Goal: Task Accomplishment & Management: Manage account settings

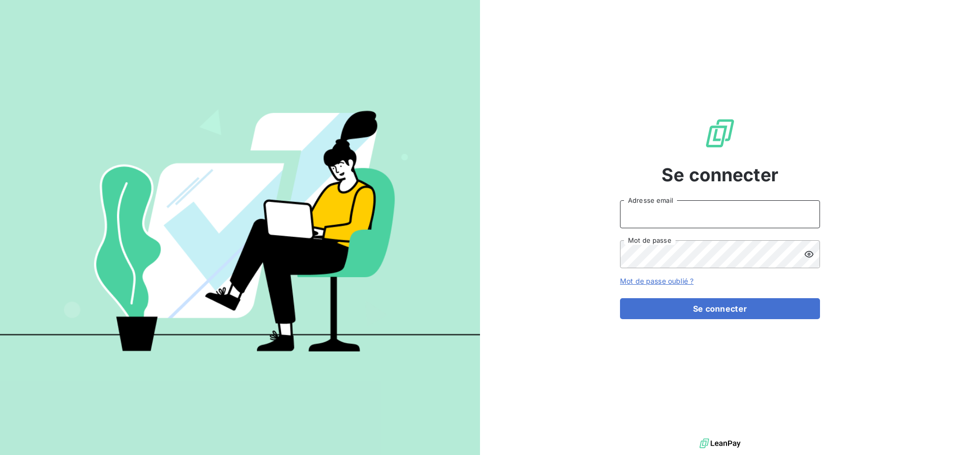
drag, startPoint x: 719, startPoint y: 222, endPoint x: 746, endPoint y: 222, distance: 27.0
click at [719, 222] on input "Adresse email" at bounding box center [720, 214] width 200 height 28
click at [0, 455] on div at bounding box center [0, 455] width 0 height 0
type input "[EMAIL_ADDRESS][DOMAIN_NAME]"
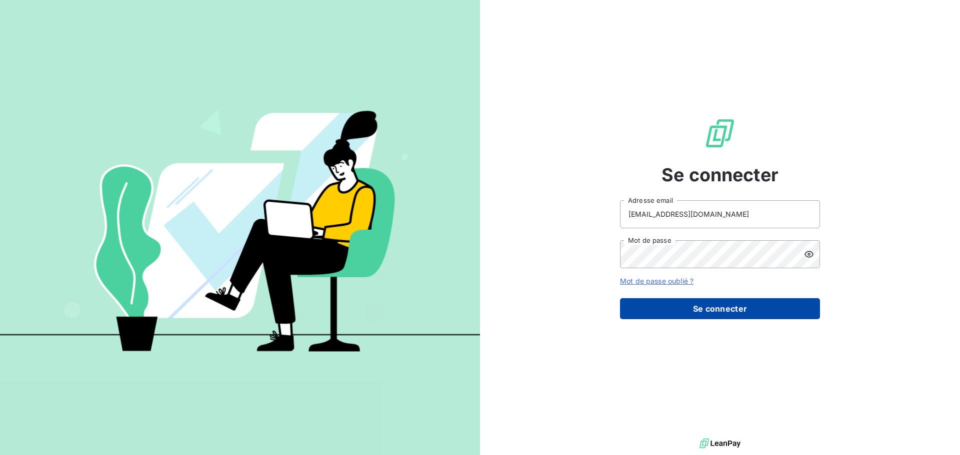
click at [691, 300] on button "Se connecter" at bounding box center [720, 308] width 200 height 21
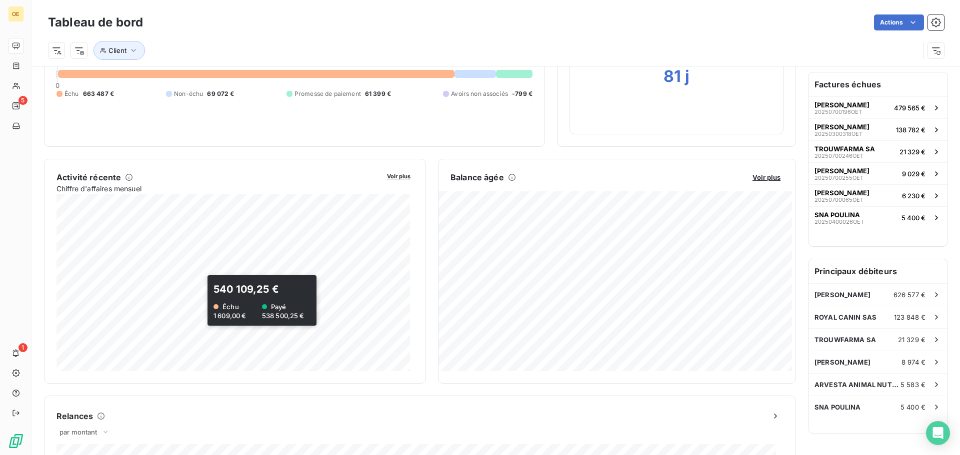
scroll to position [200, 0]
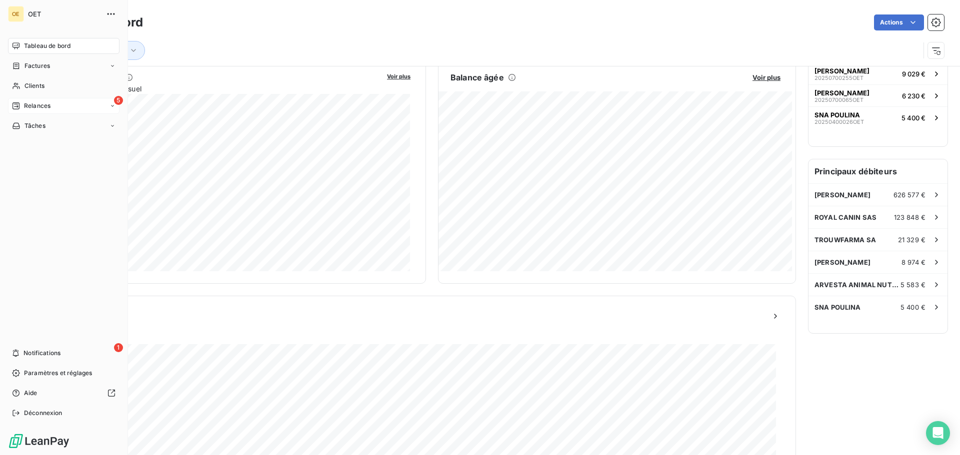
click at [19, 108] on icon at bounding box center [15, 105] width 7 height 7
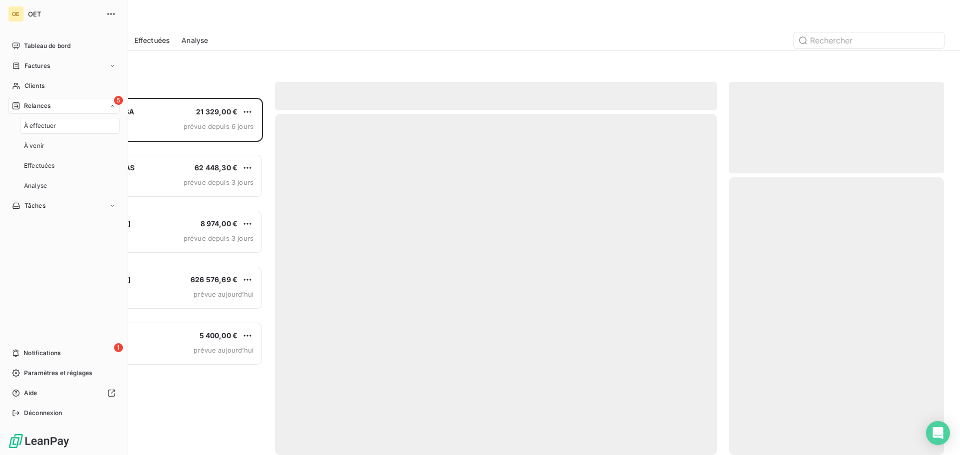
scroll to position [350, 207]
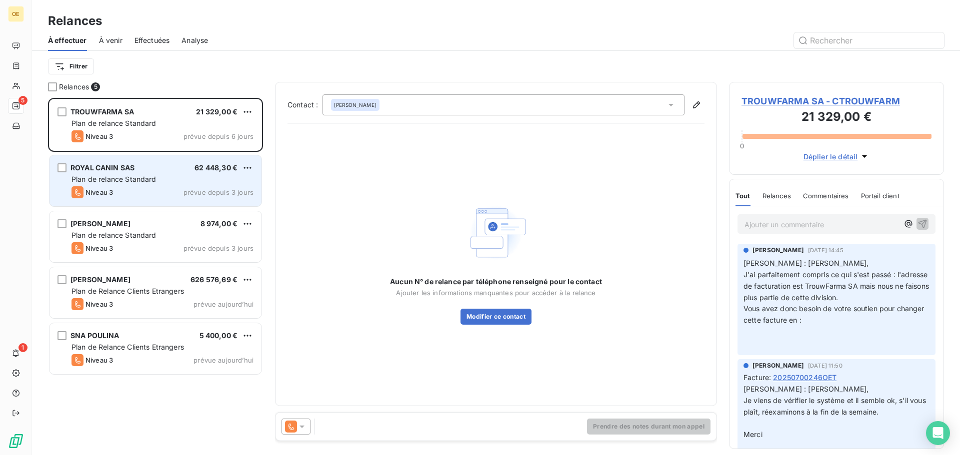
click at [171, 184] on div "Plan de relance Standard" at bounding box center [162, 179] width 182 height 10
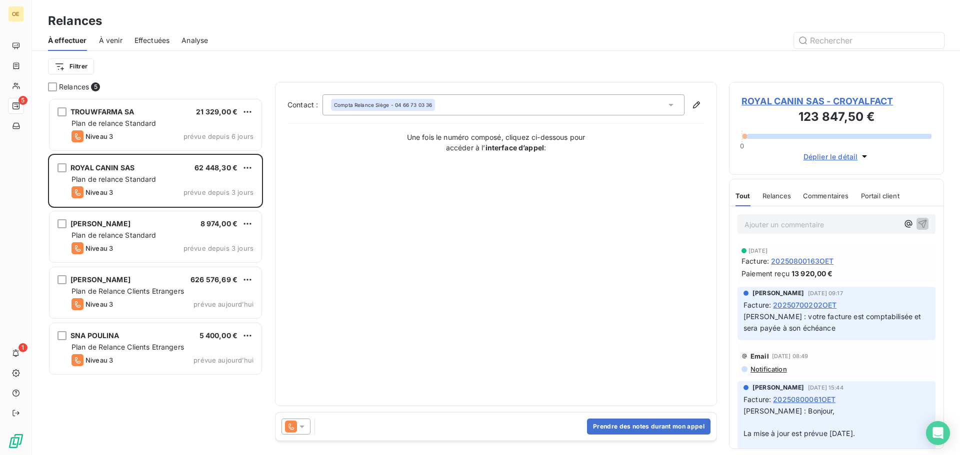
click at [777, 199] on span "Relances" at bounding box center [776, 196] width 28 height 8
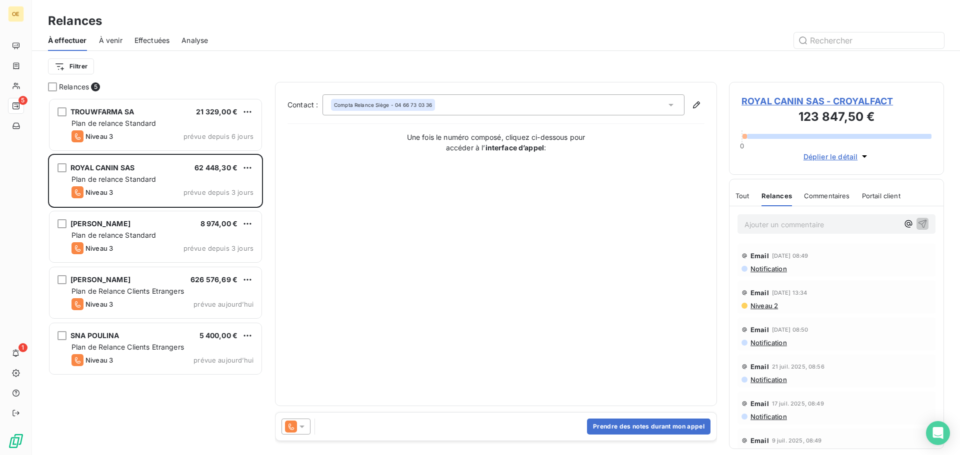
click at [823, 158] on span "Déplier le détail" at bounding box center [830, 156] width 54 height 10
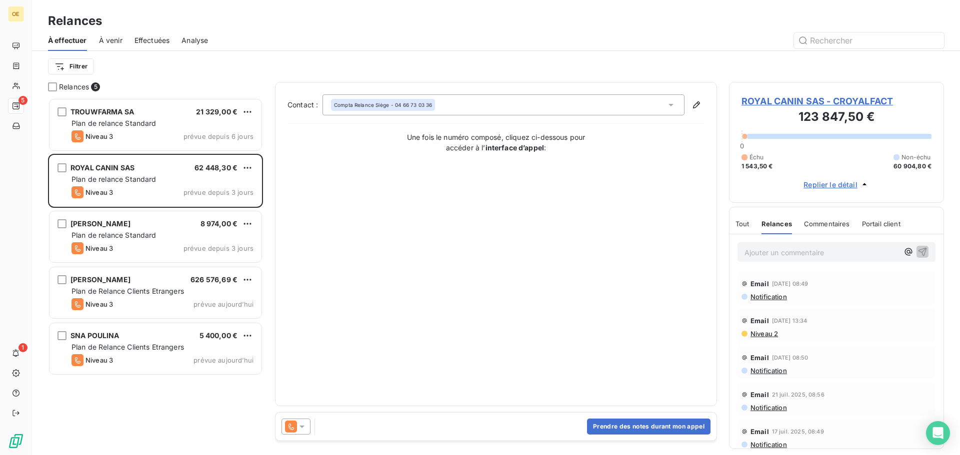
click at [824, 228] on div "Commentaires" at bounding box center [827, 223] width 46 height 21
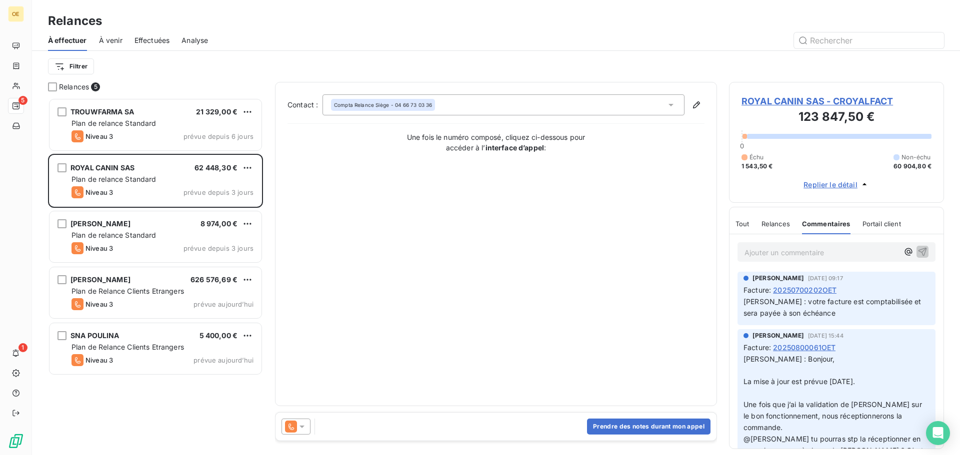
click at [739, 230] on div "Tout" at bounding box center [742, 223] width 14 height 21
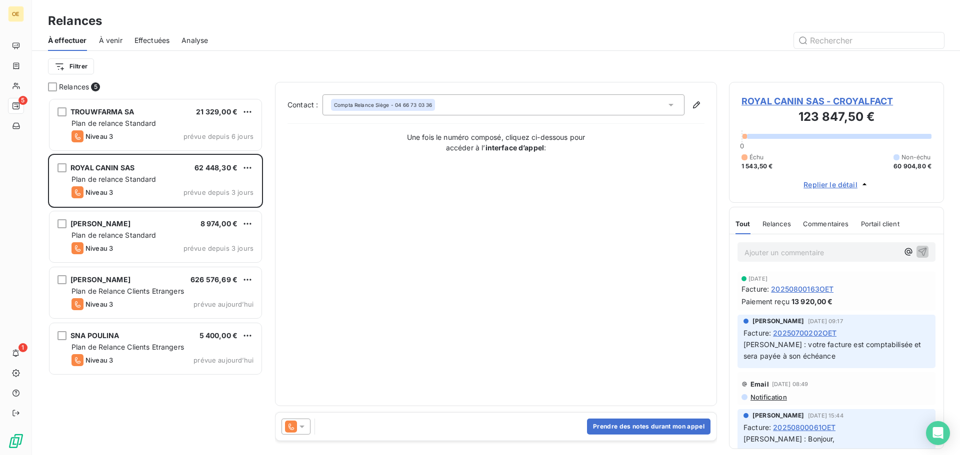
click at [798, 288] on span "20250800163OET" at bounding box center [802, 289] width 62 height 10
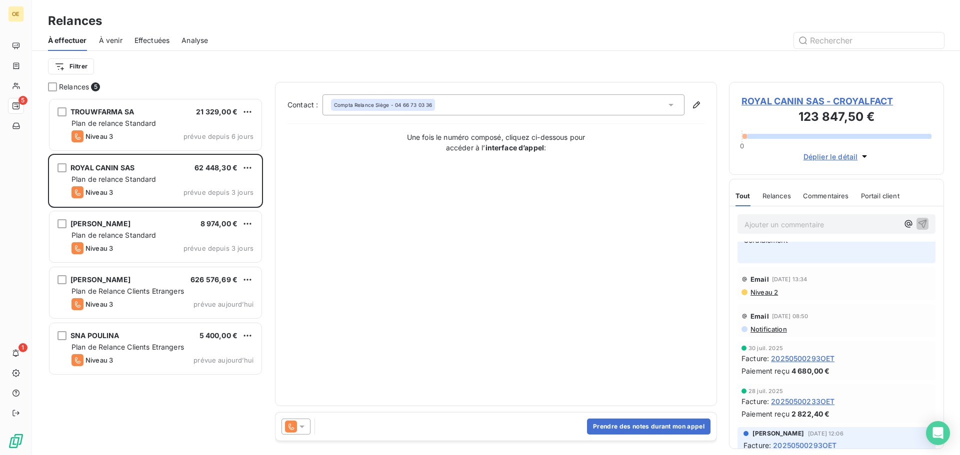
scroll to position [400, 0]
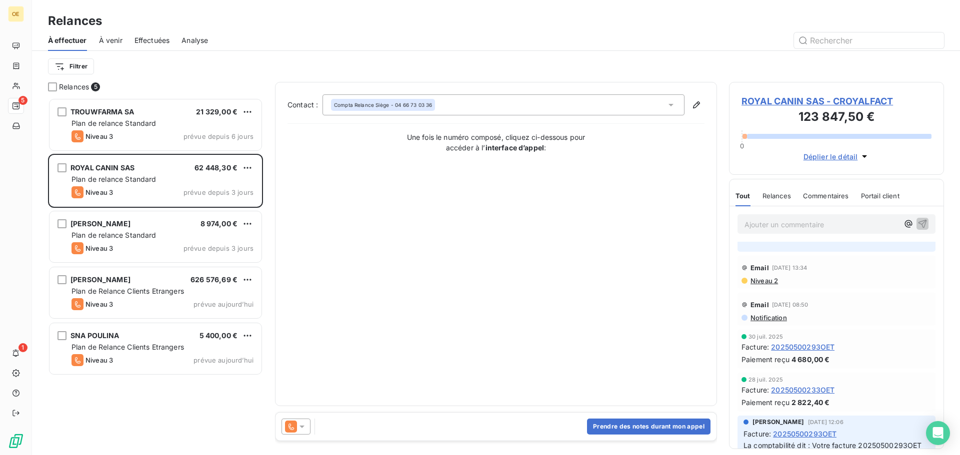
click at [107, 44] on span "À venir" at bounding box center [110, 40] width 23 height 10
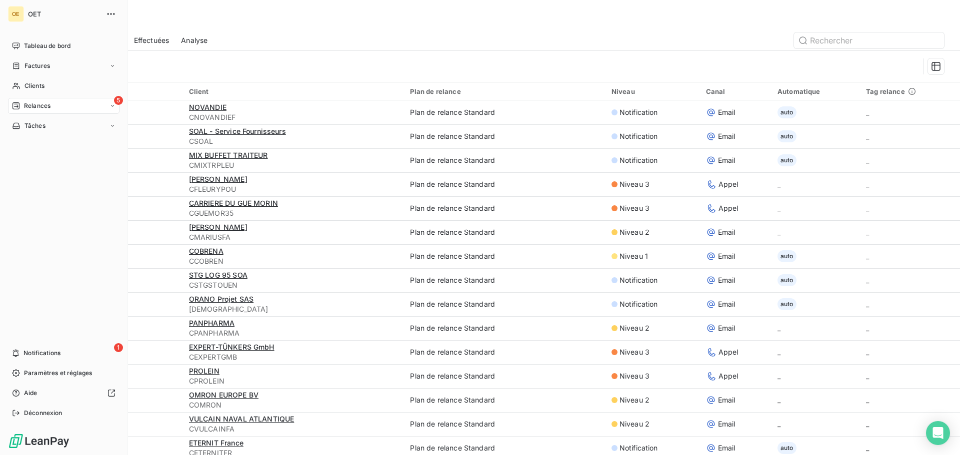
click at [25, 108] on span "Relances" at bounding box center [37, 105] width 26 height 9
click at [39, 131] on div "À effectuer" at bounding box center [69, 126] width 99 height 16
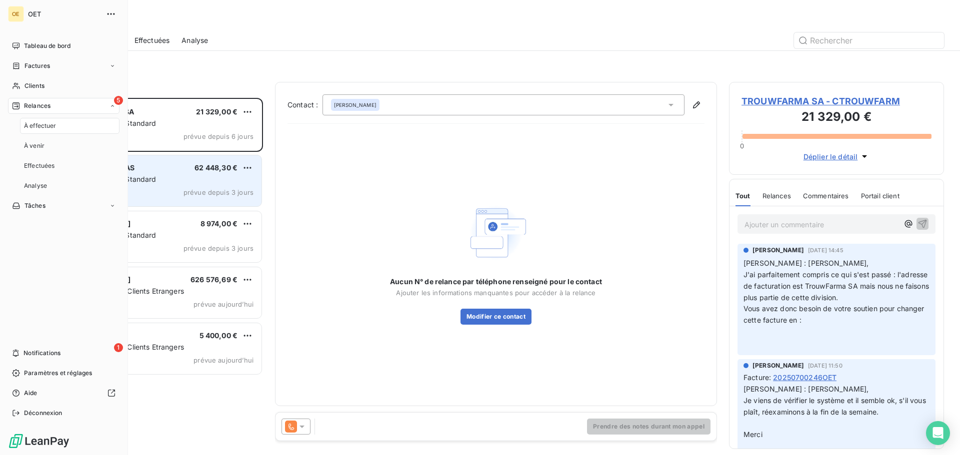
scroll to position [350, 207]
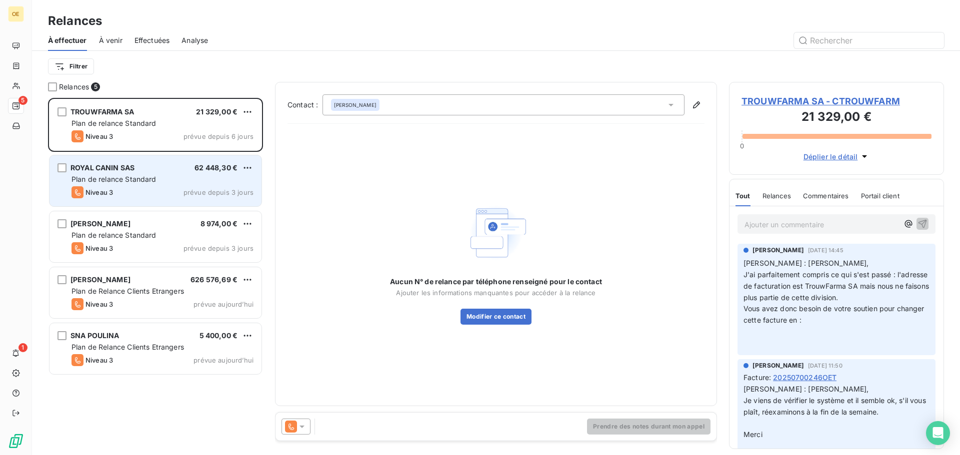
click at [174, 191] on div "Niveau 3 prévue depuis 3 jours" at bounding box center [162, 192] width 182 height 12
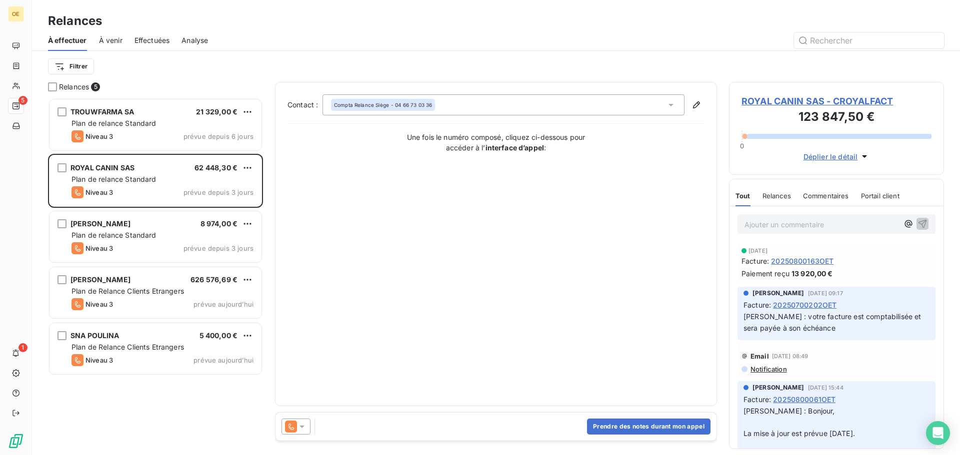
click at [822, 197] on span "Commentaires" at bounding box center [826, 196] width 46 height 8
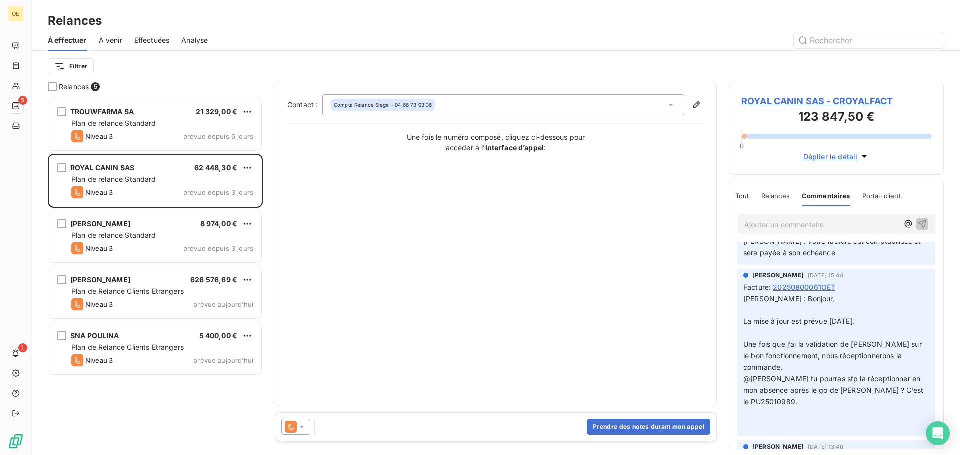
scroll to position [50, 0]
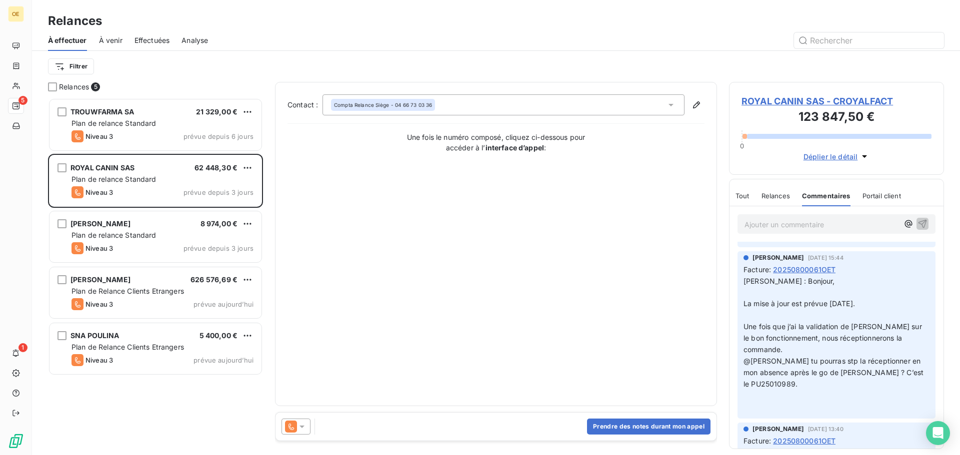
click at [788, 272] on span "20250800061OET" at bounding box center [804, 269] width 62 height 10
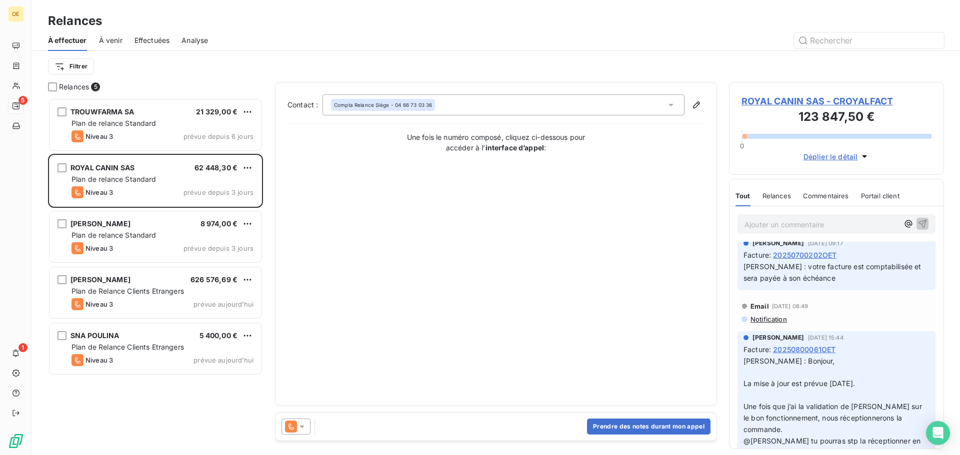
scroll to position [100, 0]
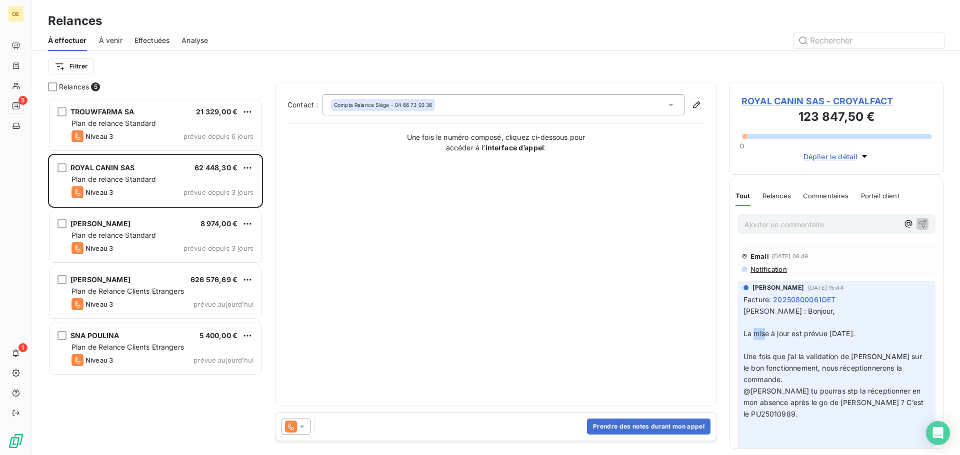
drag, startPoint x: 754, startPoint y: 332, endPoint x: 766, endPoint y: 336, distance: 12.6
click at [766, 336] on span "La mise à jour est prévue [DATE]." at bounding box center [798, 333] width 111 height 8
click at [603, 307] on div "Contact : Compta Relance Siège - 04 66 73 03 36 Une fois le numéro composé, cli…" at bounding box center [495, 243] width 417 height 299
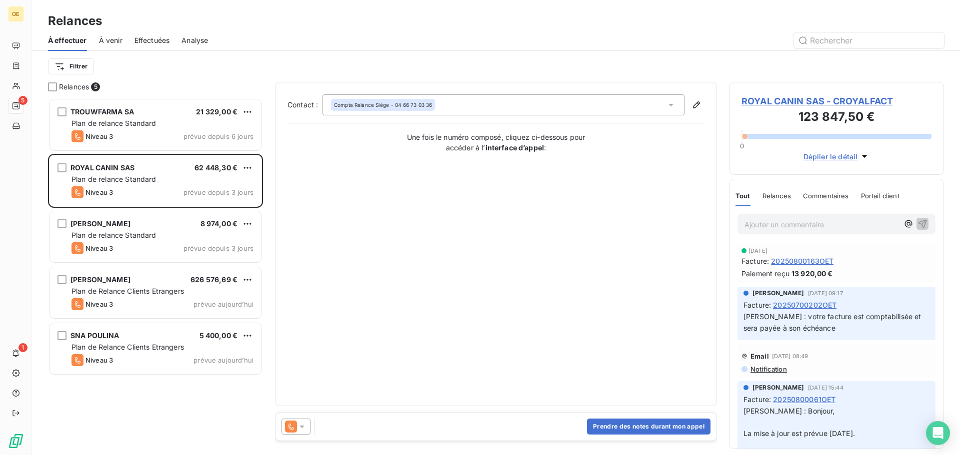
scroll to position [50, 0]
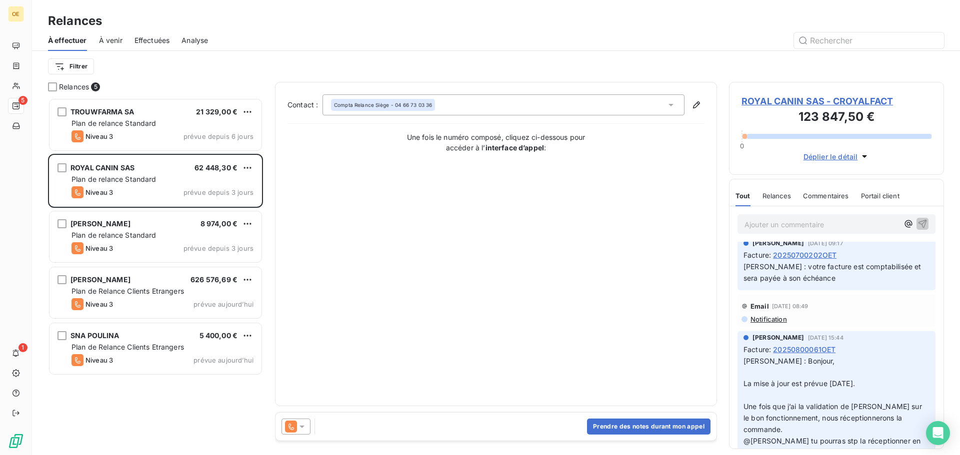
click at [768, 318] on span "Notification" at bounding box center [767, 319] width 37 height 8
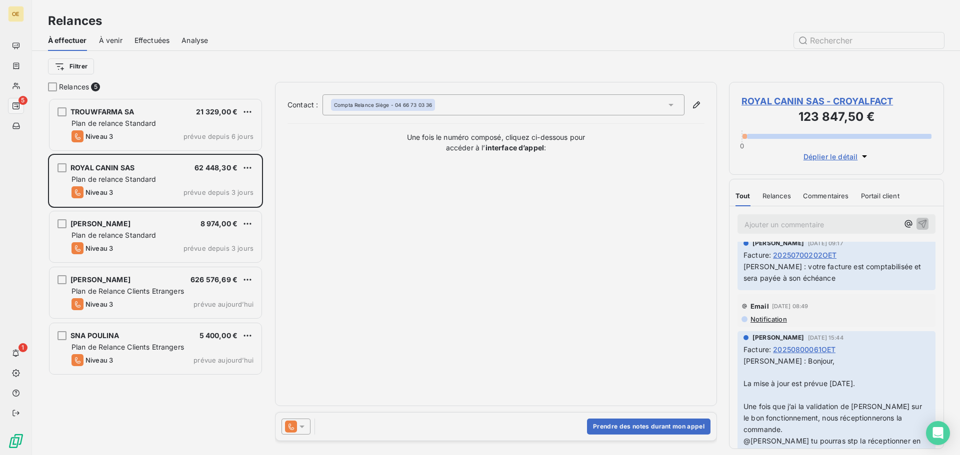
scroll to position [350, 207]
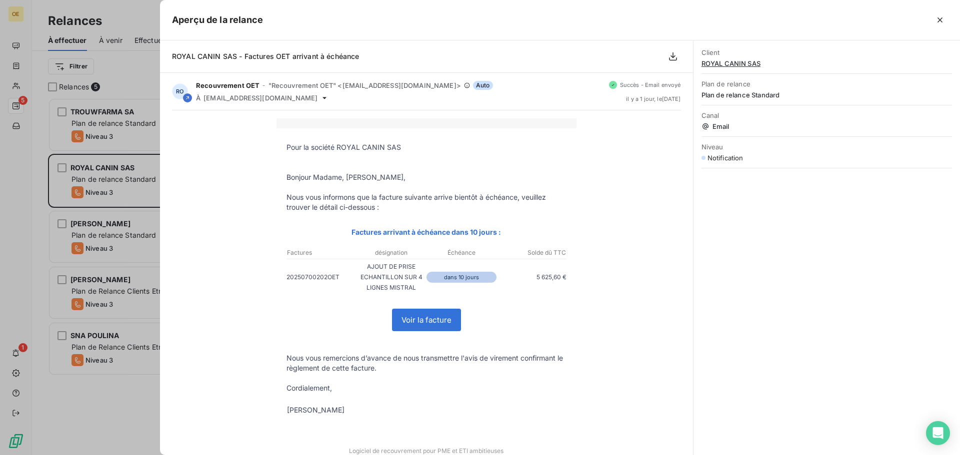
click at [139, 375] on div at bounding box center [480, 227] width 960 height 455
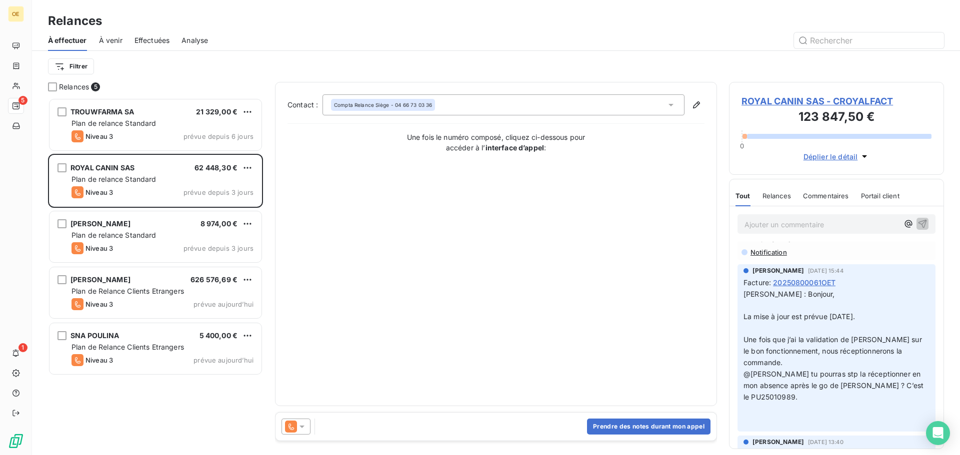
scroll to position [100, 0]
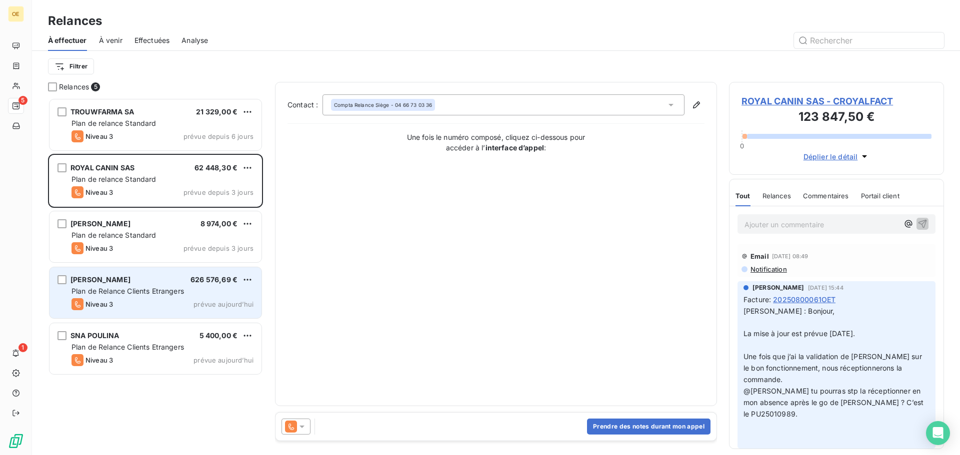
click at [201, 289] on div "Plan de Relance Clients Etrangers" at bounding box center [162, 291] width 182 height 10
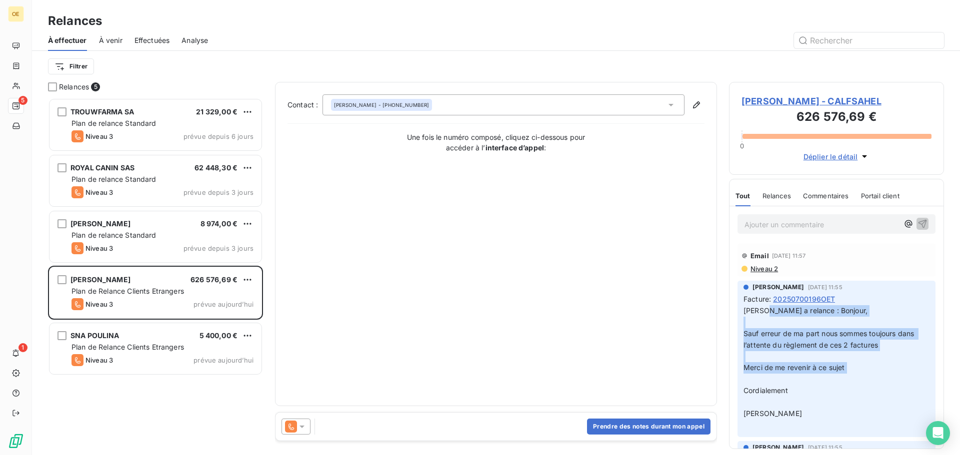
drag, startPoint x: 776, startPoint y: 314, endPoint x: 821, endPoint y: 382, distance: 81.5
click at [821, 382] on p "[PERSON_NAME] a relance : Bonjour, ﻿ Sauf erreur de ma part nous sommes toujour…" at bounding box center [836, 368] width 186 height 126
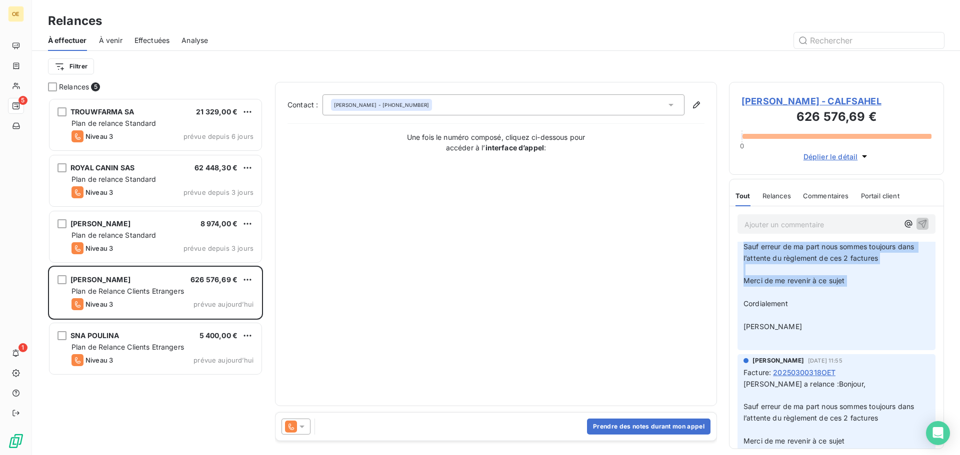
scroll to position [100, 0]
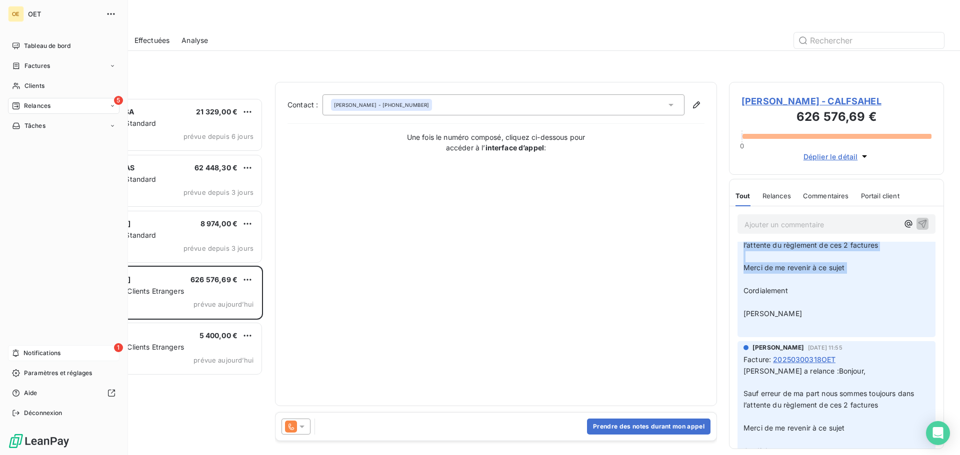
click at [12, 351] on div "1 Notifications" at bounding box center [63, 353] width 111 height 16
